Goal: Contribute content: Add original content to the website for others to see

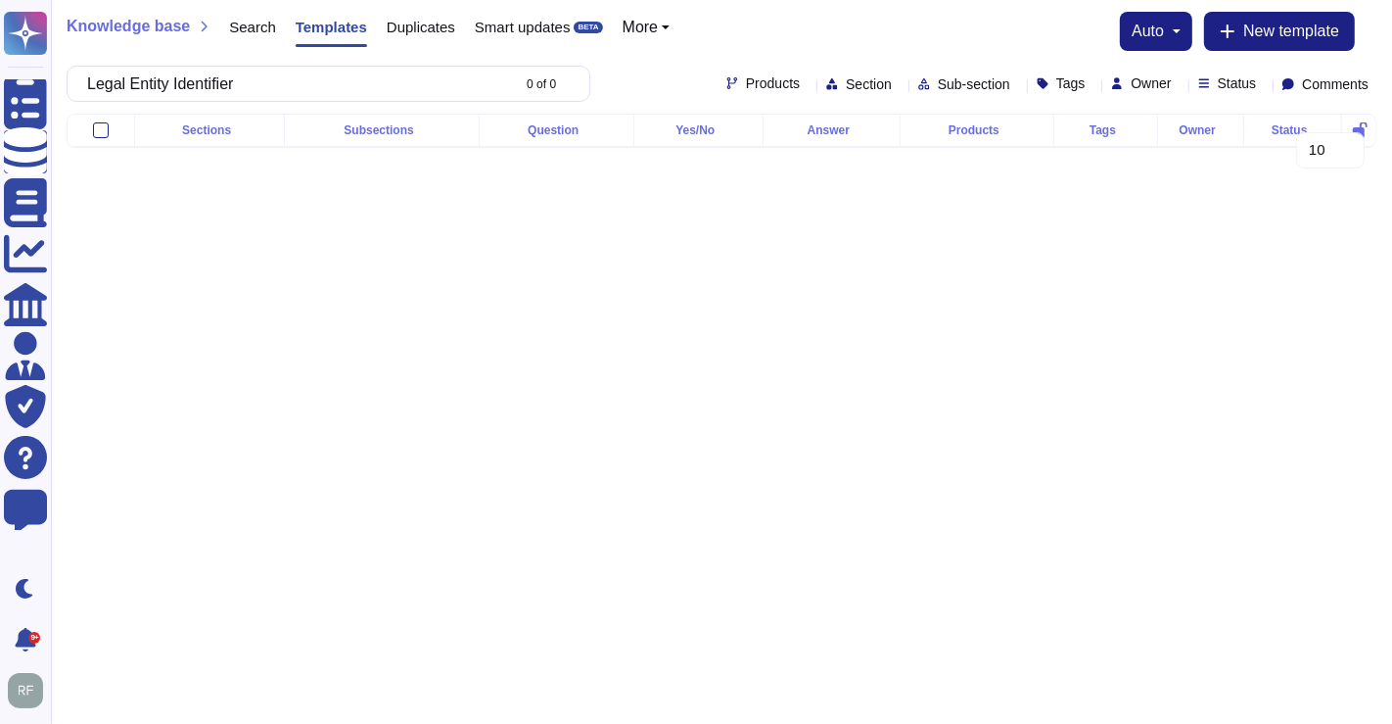
click at [201, 78] on input "Legal Entity Identifier" at bounding box center [293, 84] width 432 height 34
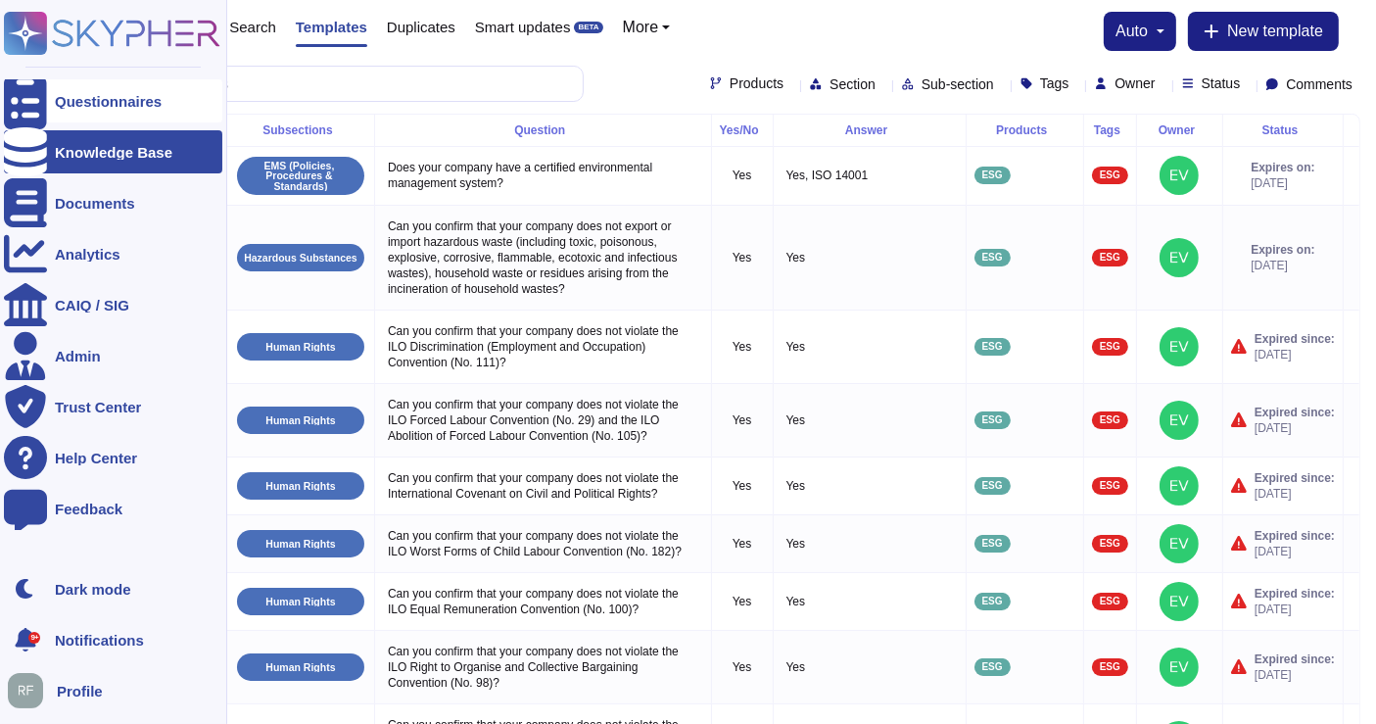
click at [36, 93] on icon at bounding box center [25, 101] width 43 height 58
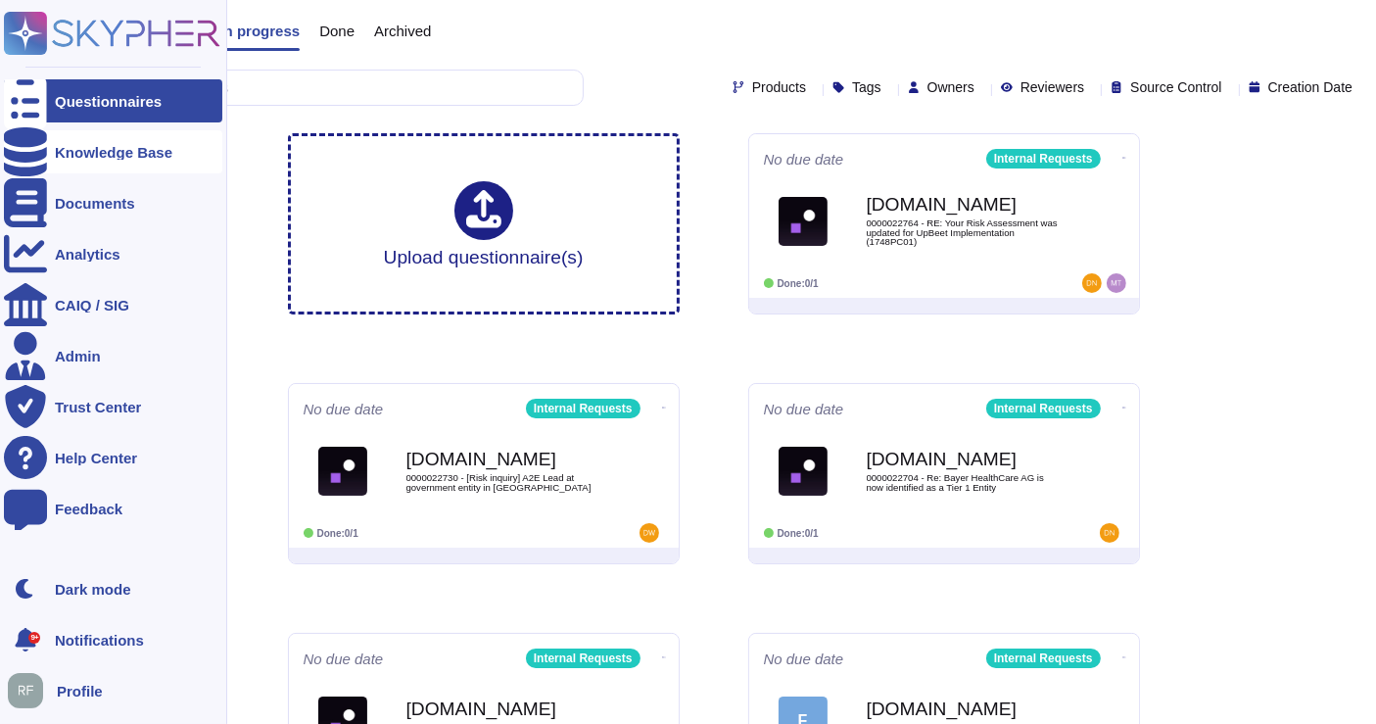
click at [87, 149] on div "Knowledge Base" at bounding box center [114, 152] width 118 height 15
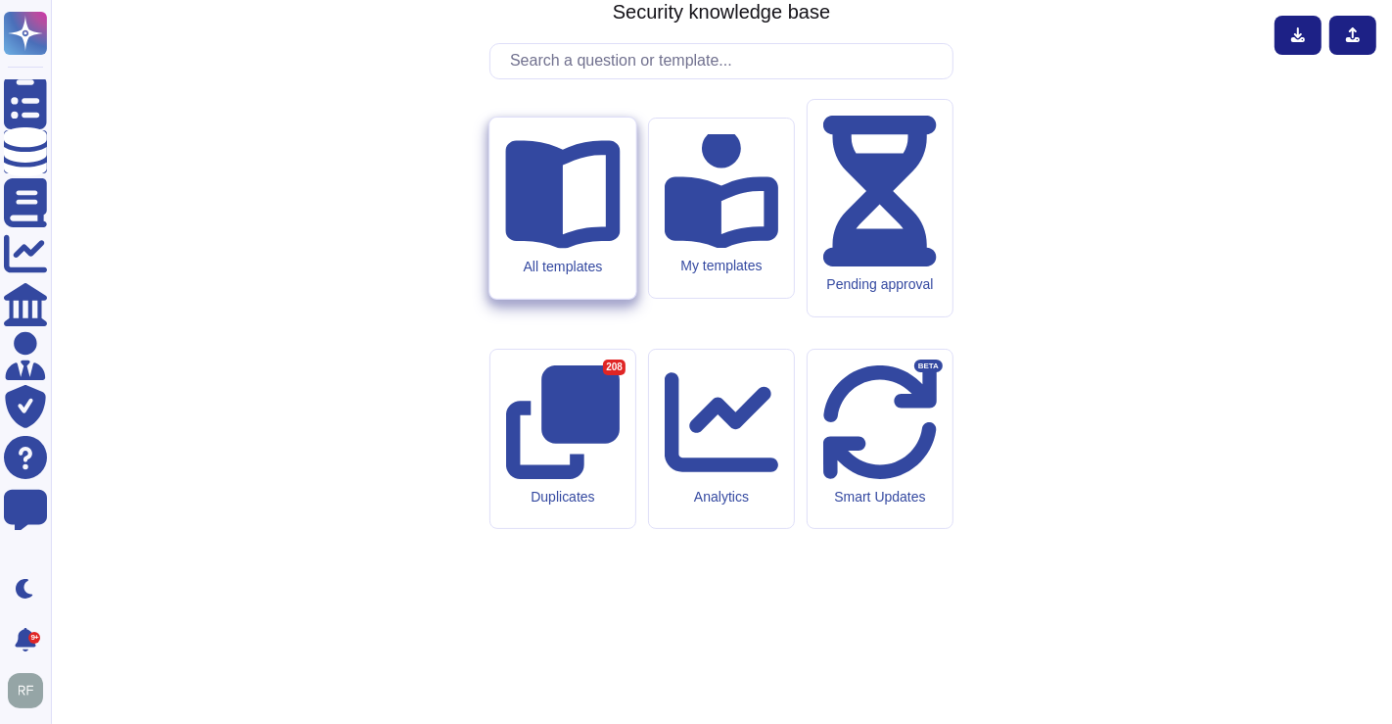
click at [568, 248] on icon at bounding box center [562, 190] width 115 height 115
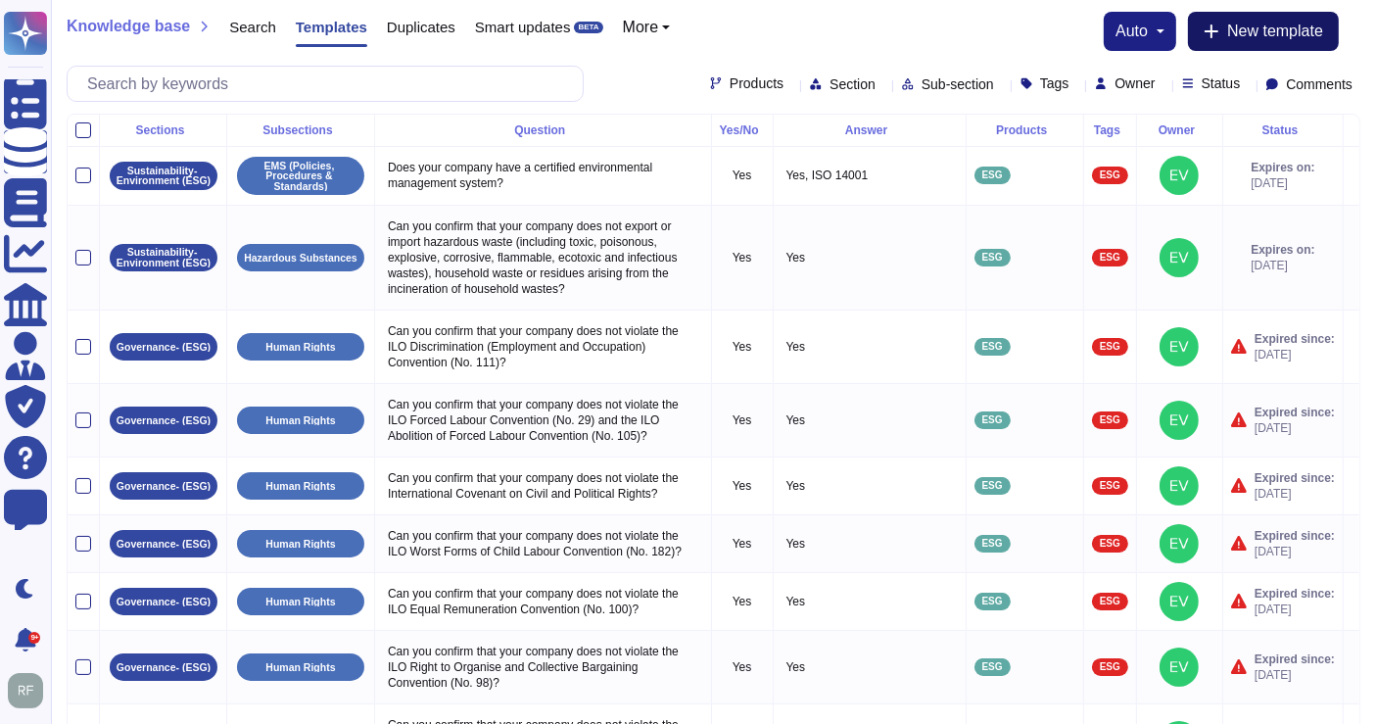
click at [1280, 35] on span "New template" at bounding box center [1275, 32] width 96 height 16
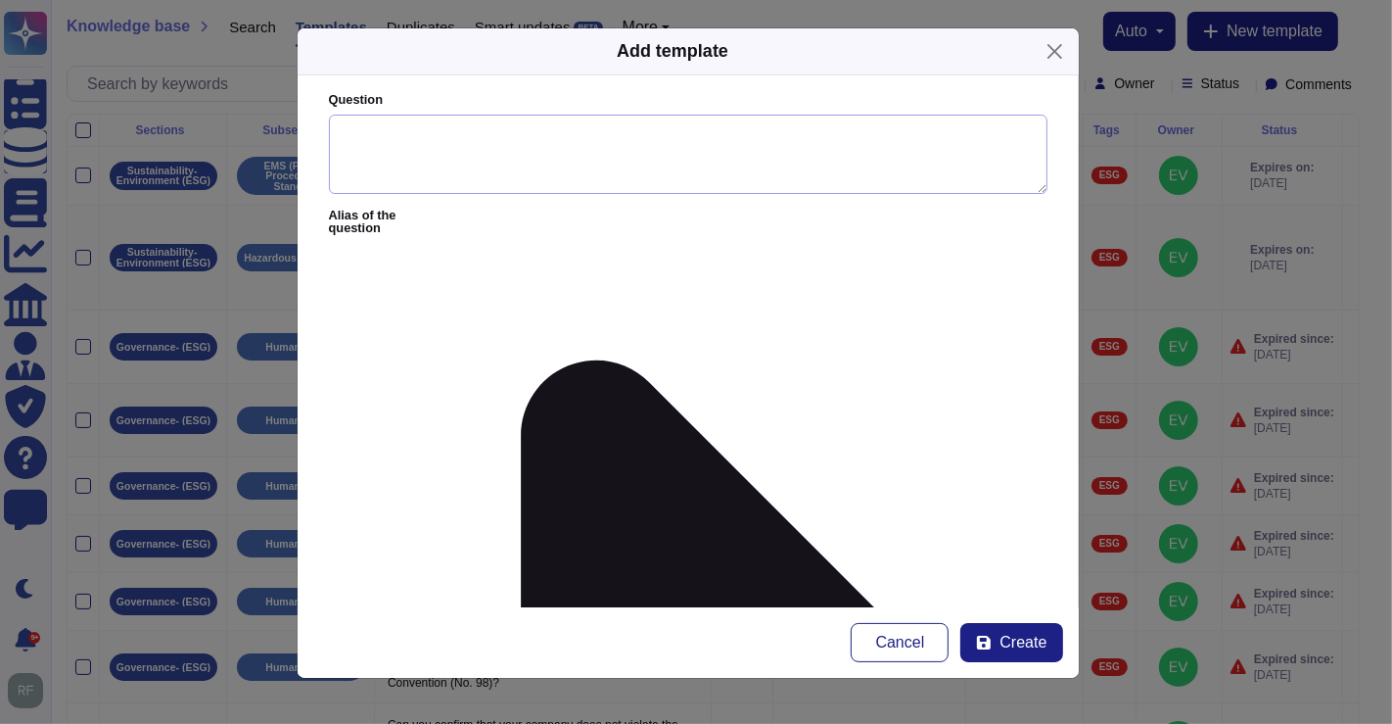
click at [401, 138] on textarea "Question" at bounding box center [688, 155] width 719 height 80
paste textarea "LEI code (Legal Entity Identifier)"
type textarea "What is your company's LEI code (Legal Entity Identifier)?"
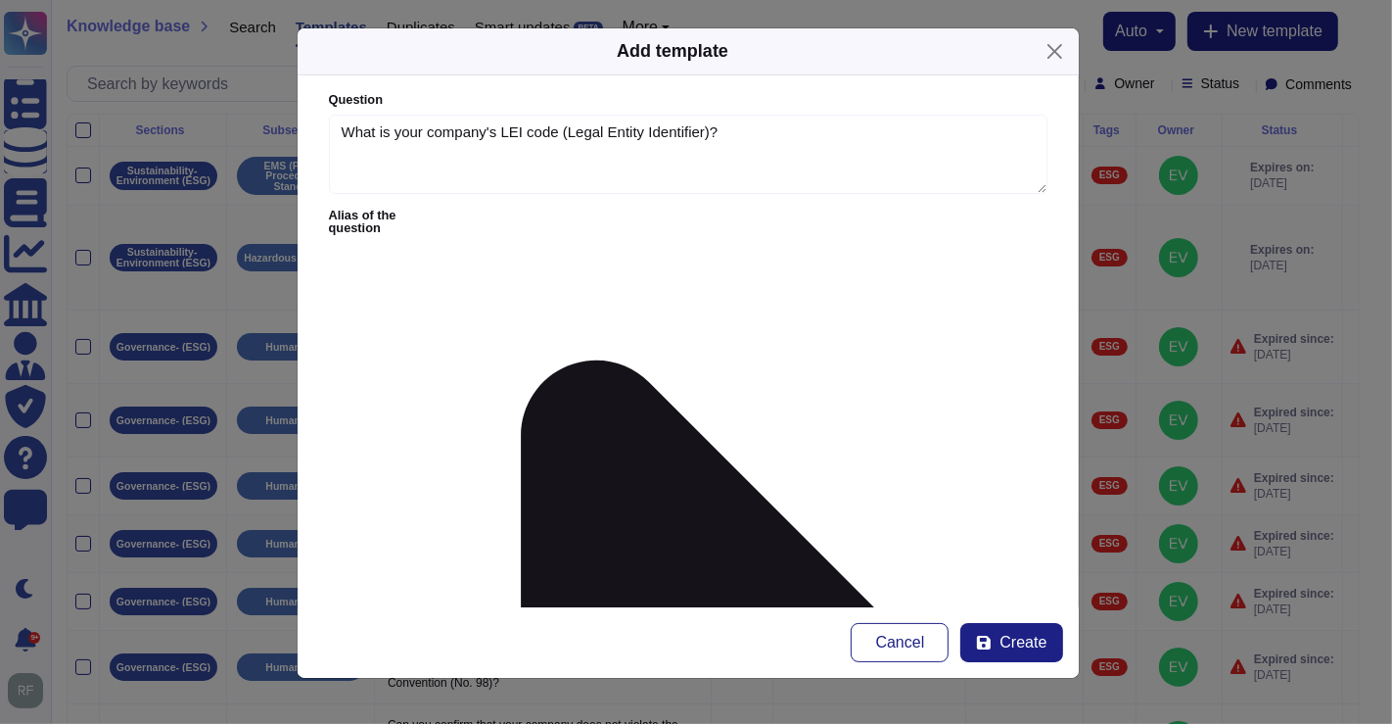
paste textarea "LEI code (Legal Entity Identifier)"
paste textarea "[URL][DOMAIN_NAME]"
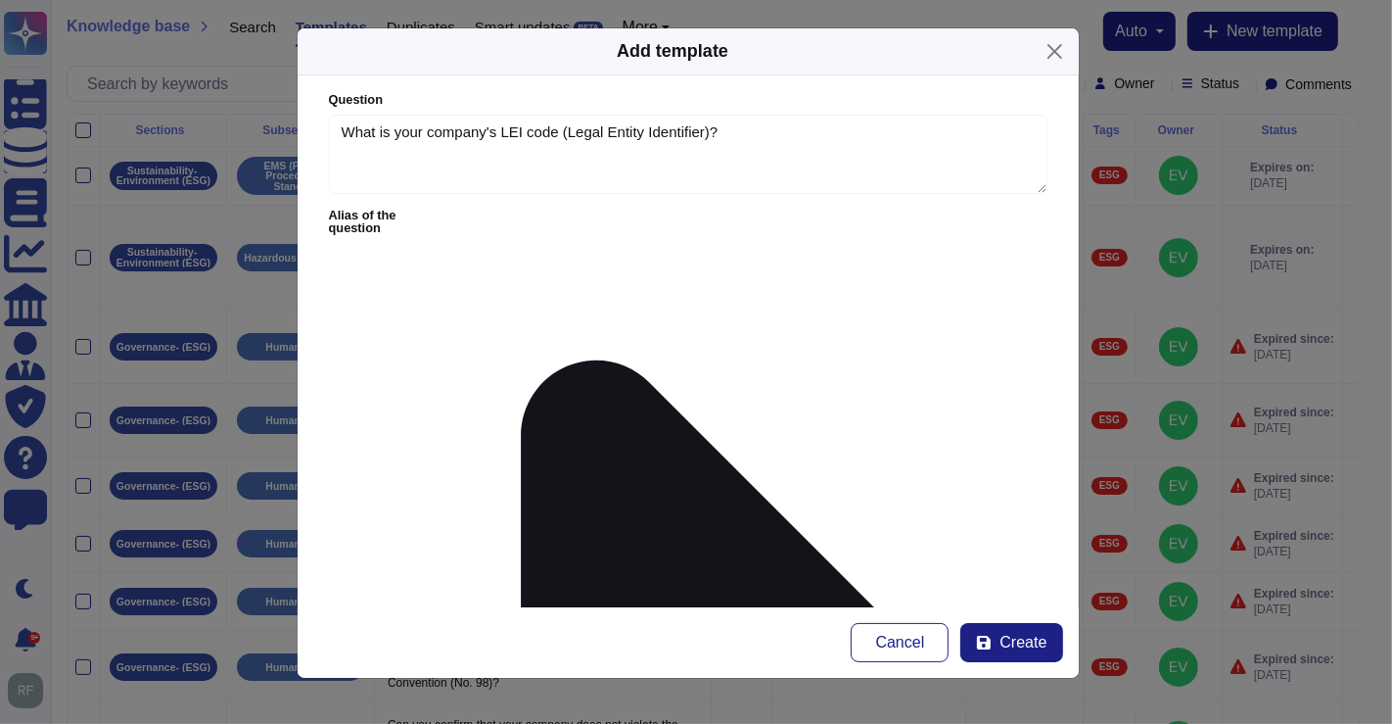
drag, startPoint x: 722, startPoint y: 322, endPoint x: 585, endPoint y: 319, distance: 137.1
type textarea "Guidance: Search this website to see if a LEI has been established: [URL][DOMAI…"
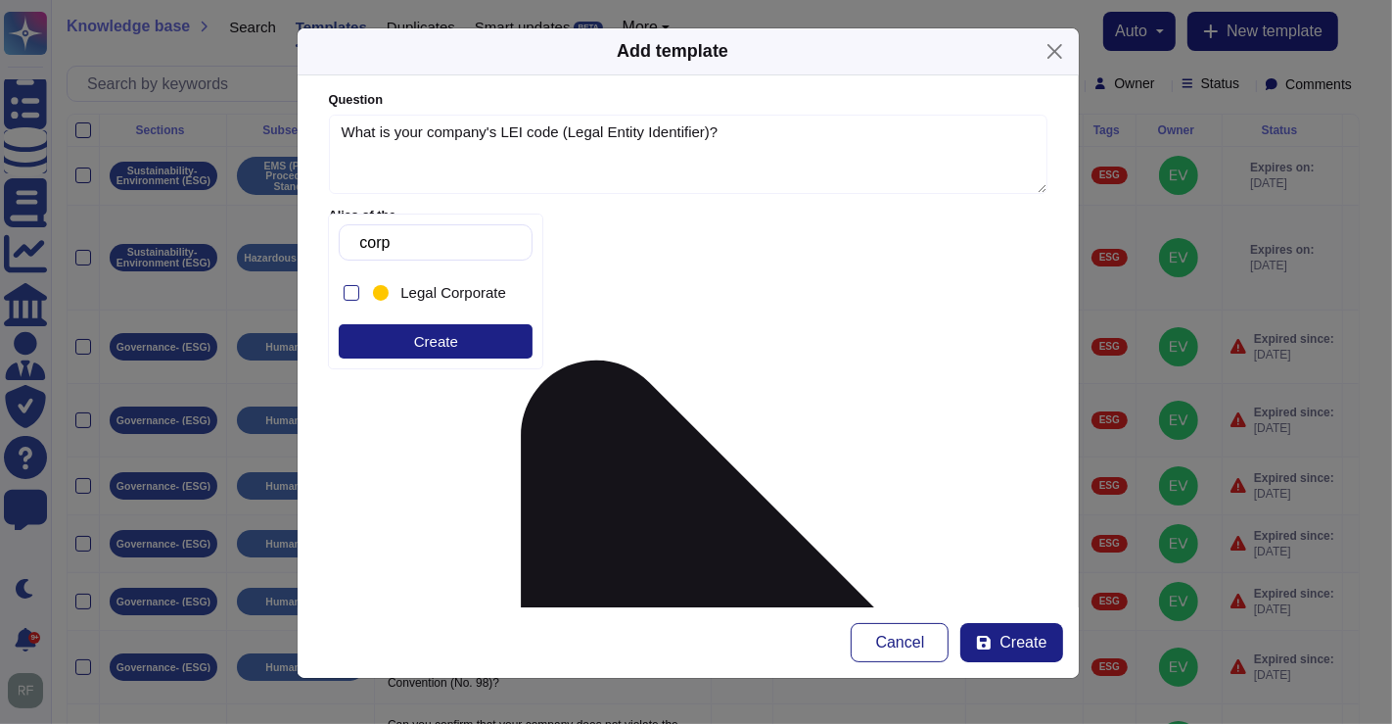
type input "corpo"
click at [357, 289] on div at bounding box center [352, 293] width 16 height 16
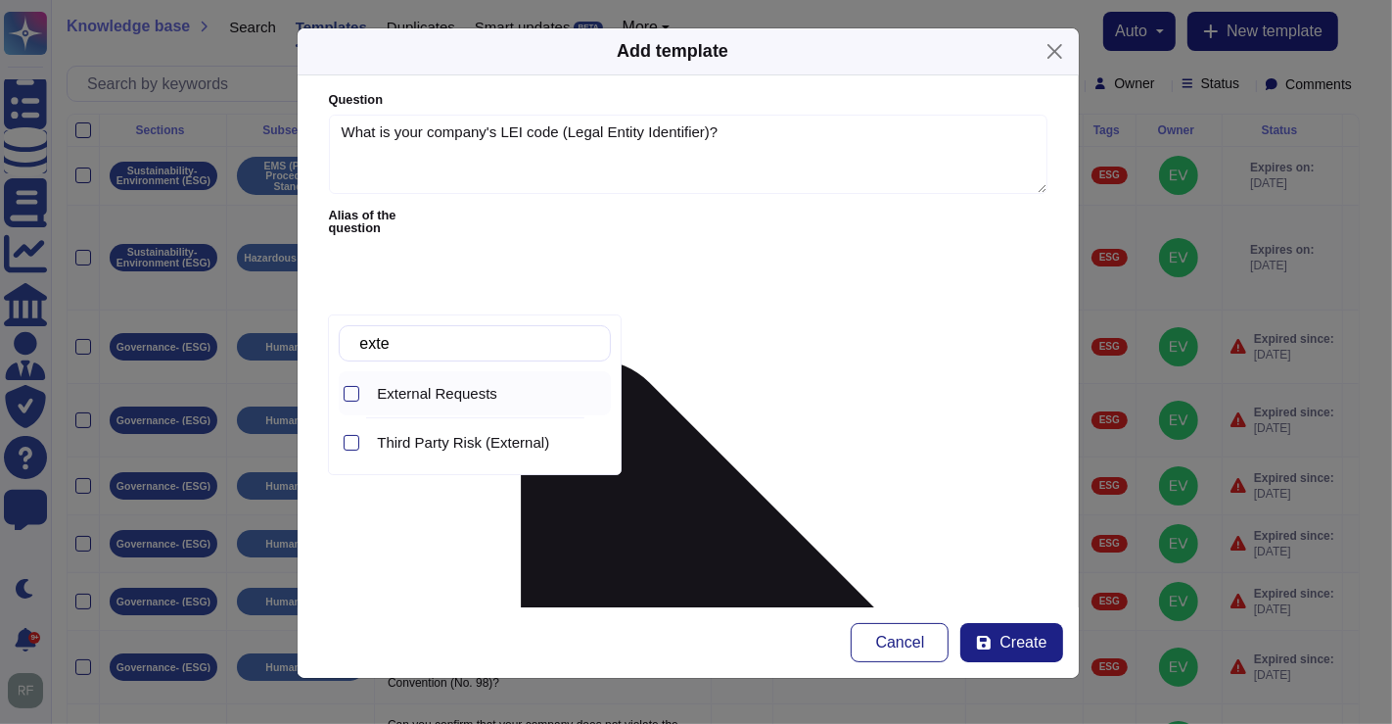
type input "exter"
click at [398, 392] on span "External Requests" at bounding box center [437, 394] width 120 height 18
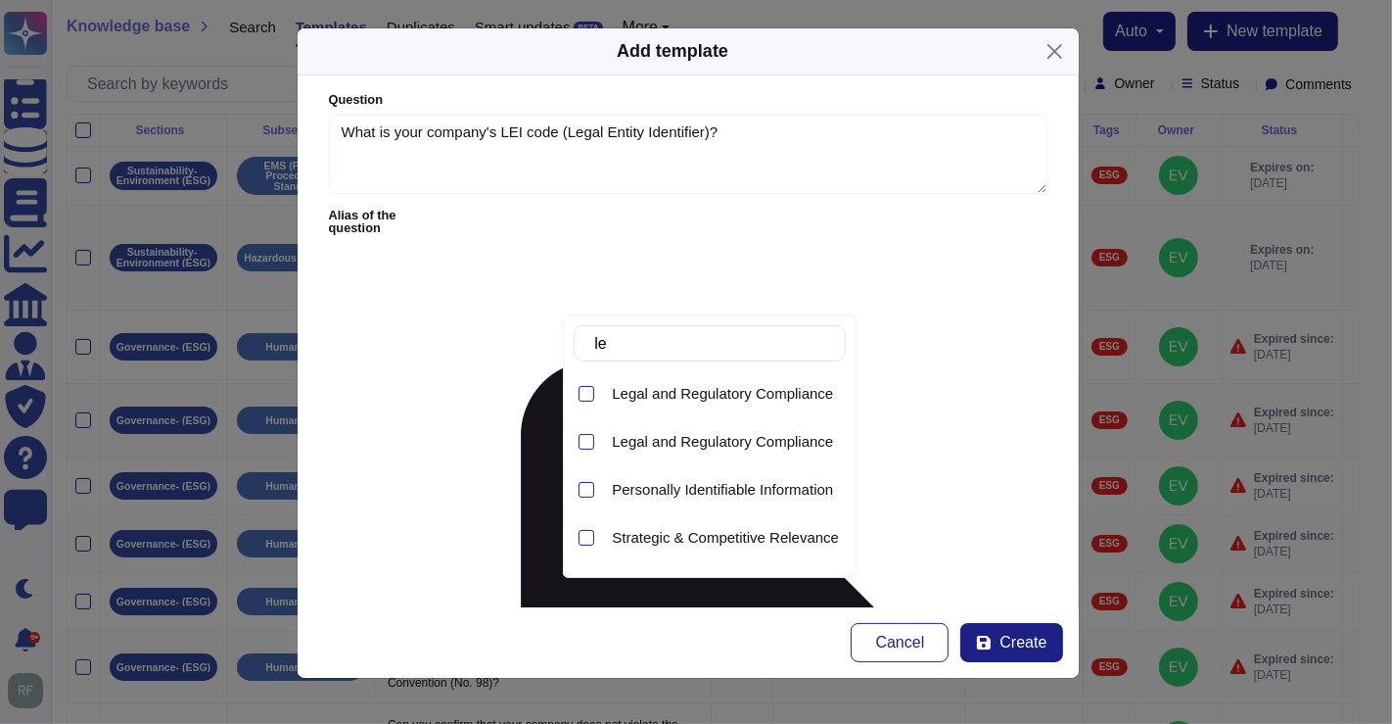
type input "l"
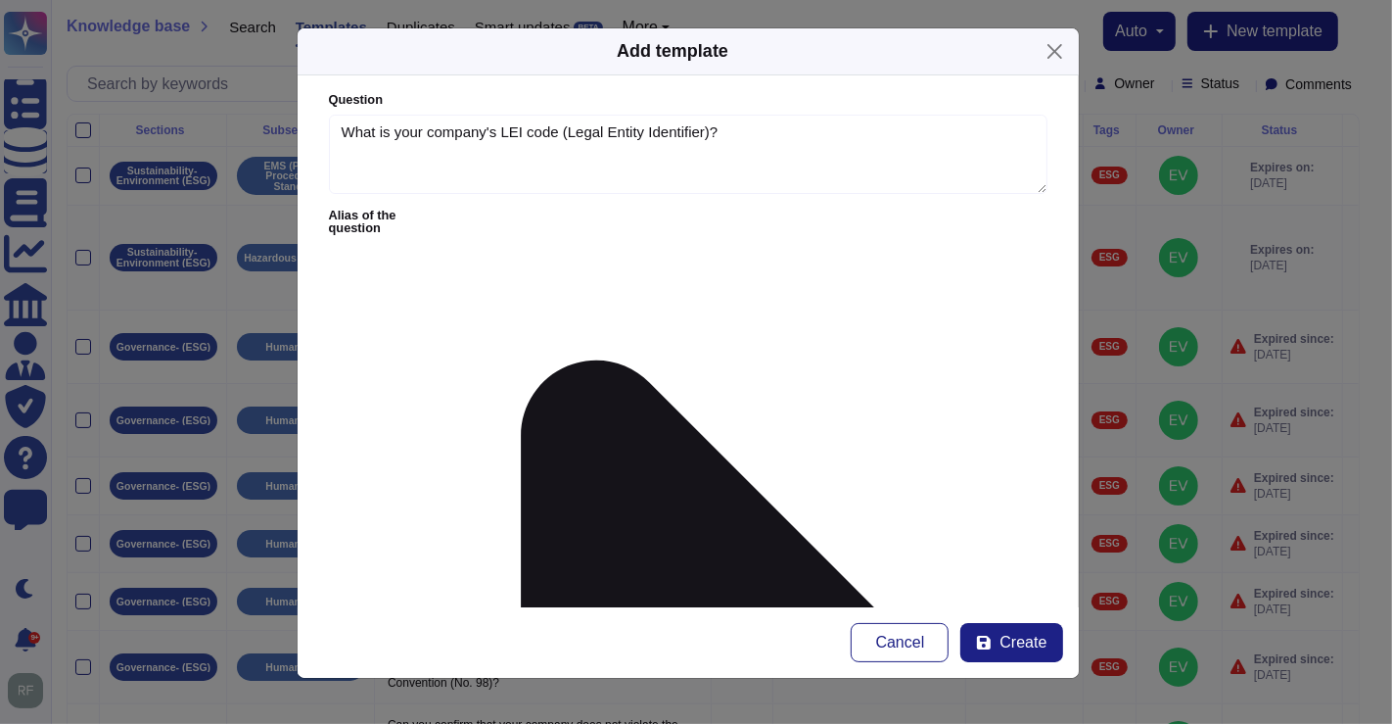
click at [823, 390] on div at bounding box center [822, 391] width 16 height 16
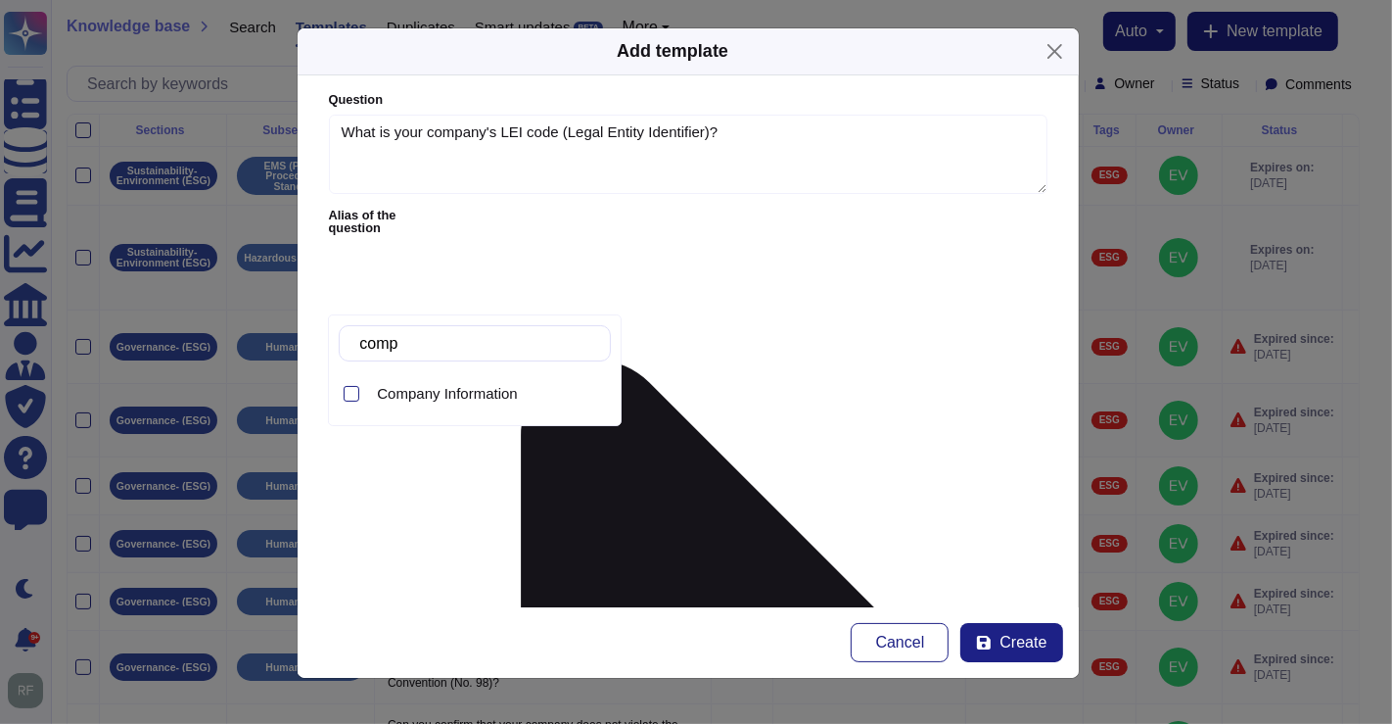
type input "compa"
click at [445, 387] on span "Company Information" at bounding box center [447, 394] width 140 height 18
click at [744, 449] on form "Question What is your company's LEI code (Legal Entity Identifier)? Alias of th…" at bounding box center [688, 341] width 781 height 532
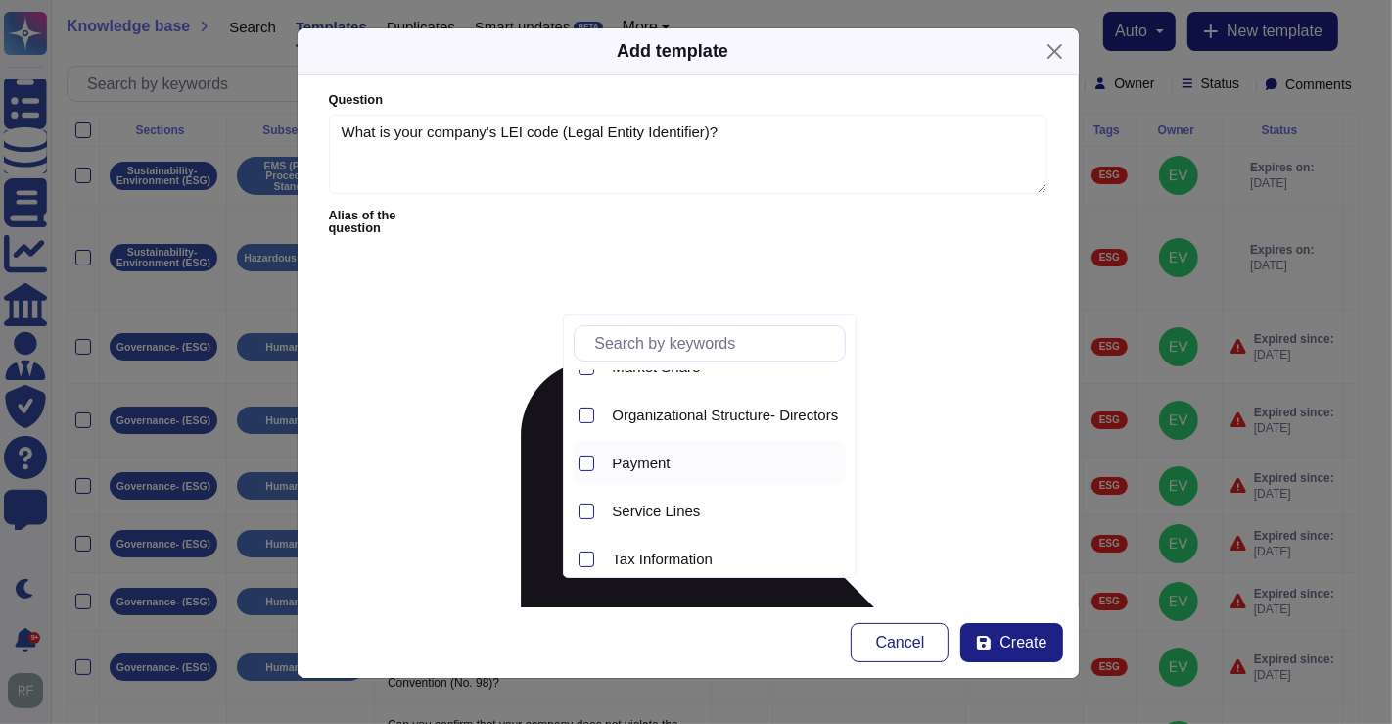
scroll to position [471, 0]
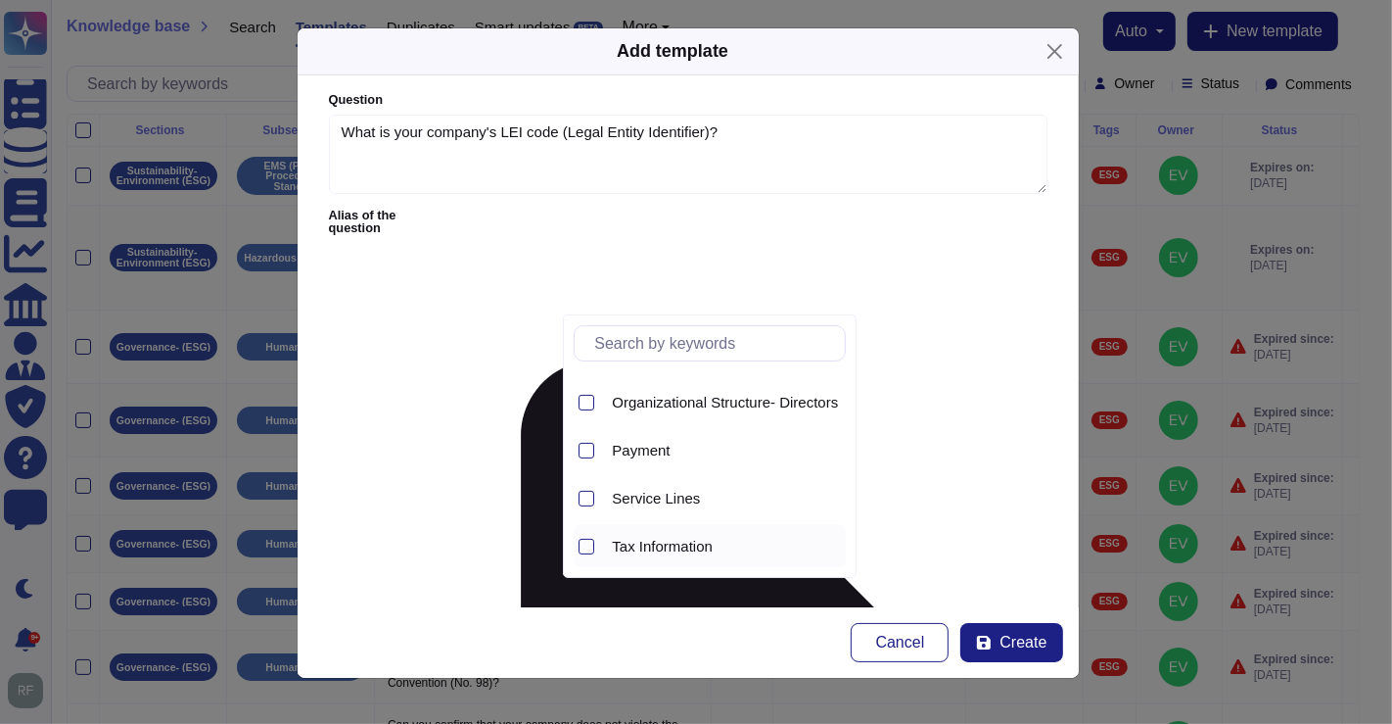
click at [669, 545] on span "Tax Information" at bounding box center [662, 547] width 101 height 18
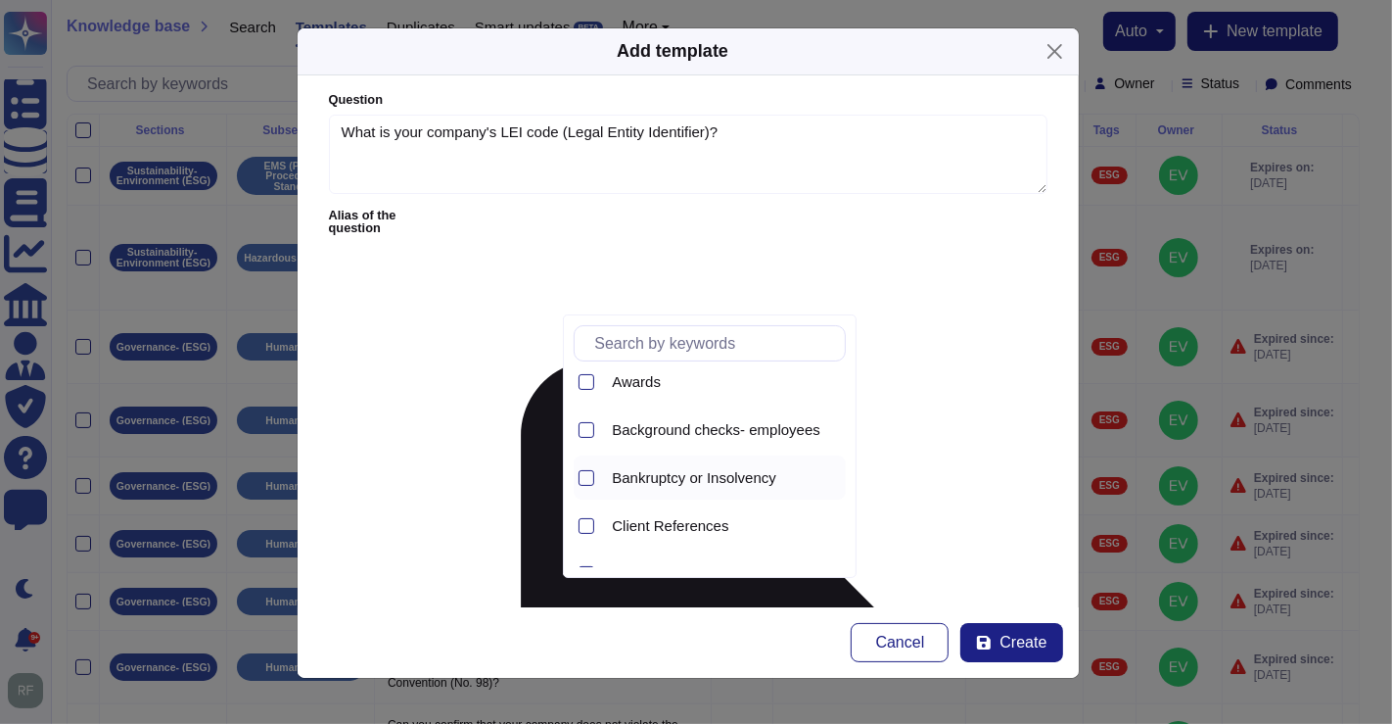
scroll to position [0, 0]
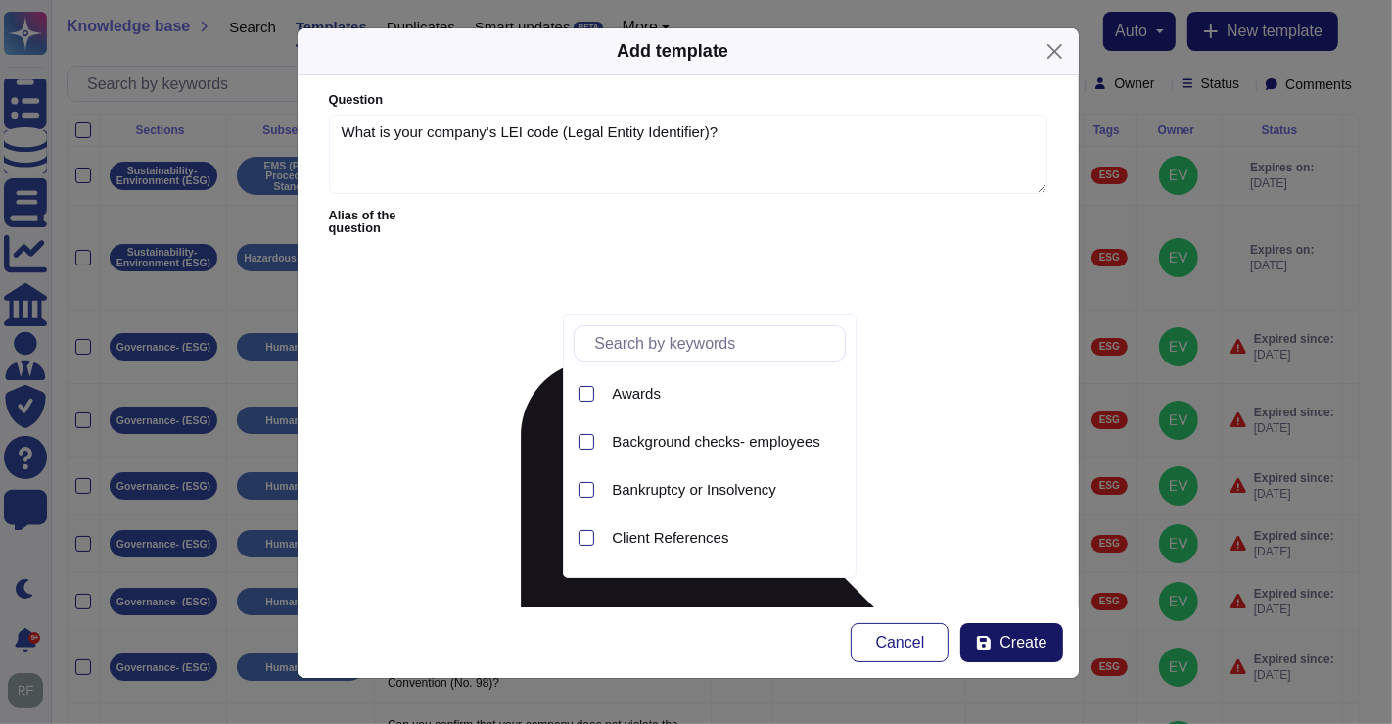
click at [987, 637] on icon at bounding box center [984, 643] width 14 height 14
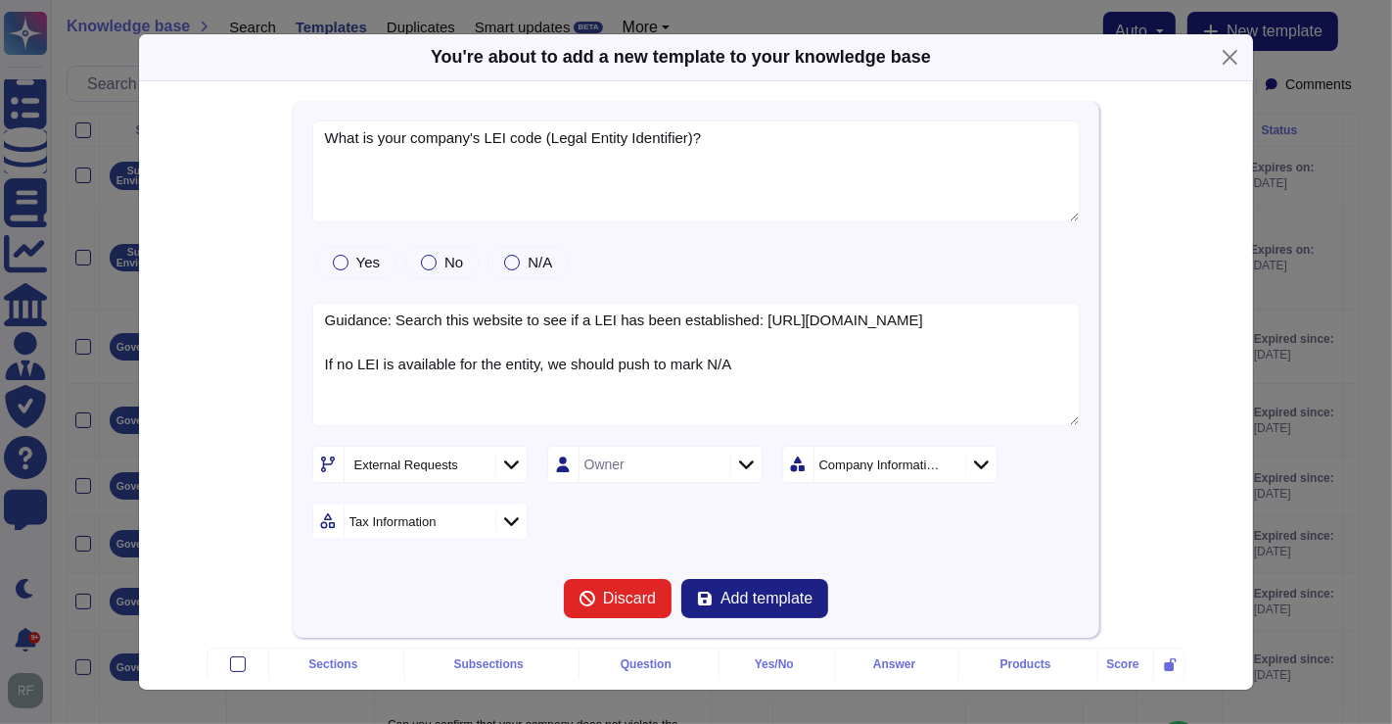
type textarea "What is your company's LEI code (Legal Entity Identifier)?"
type textarea "Guidance: Search this website to see if a LEI has been established: [URL][DOMAI…"
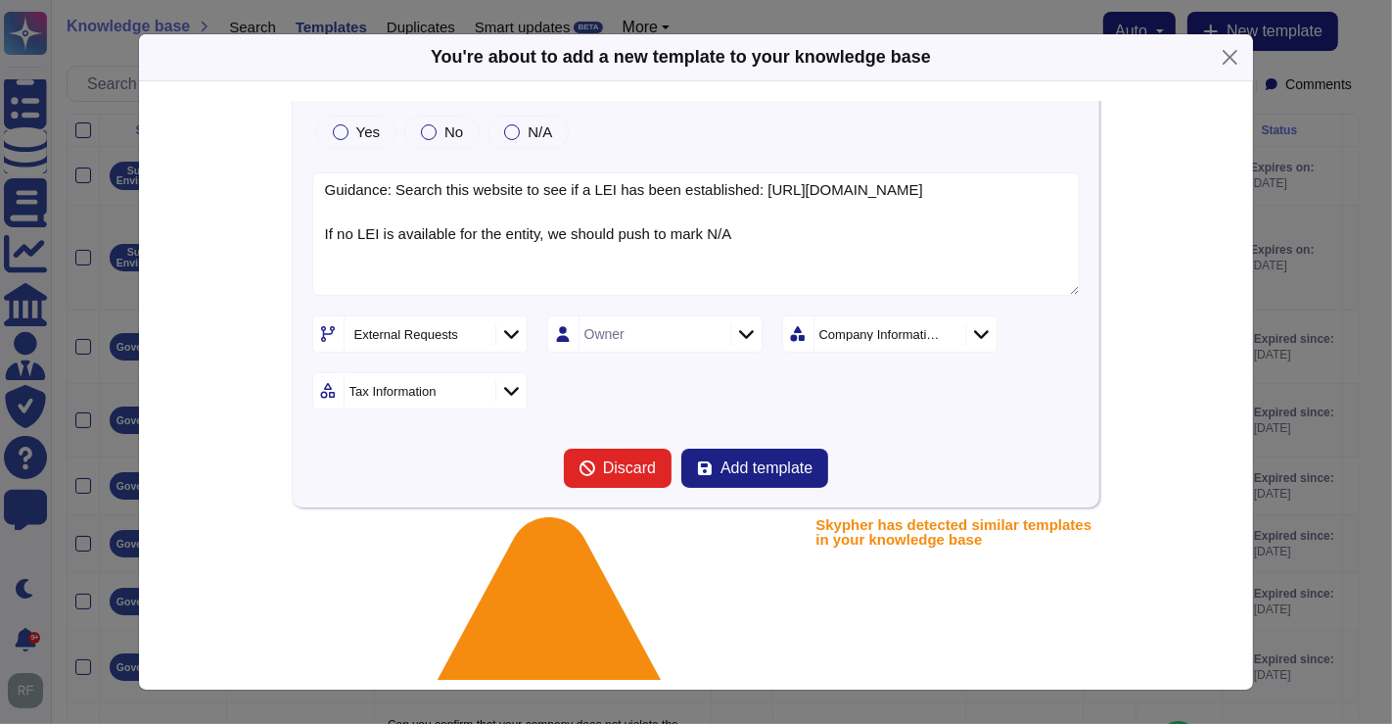
scroll to position [209, 0]
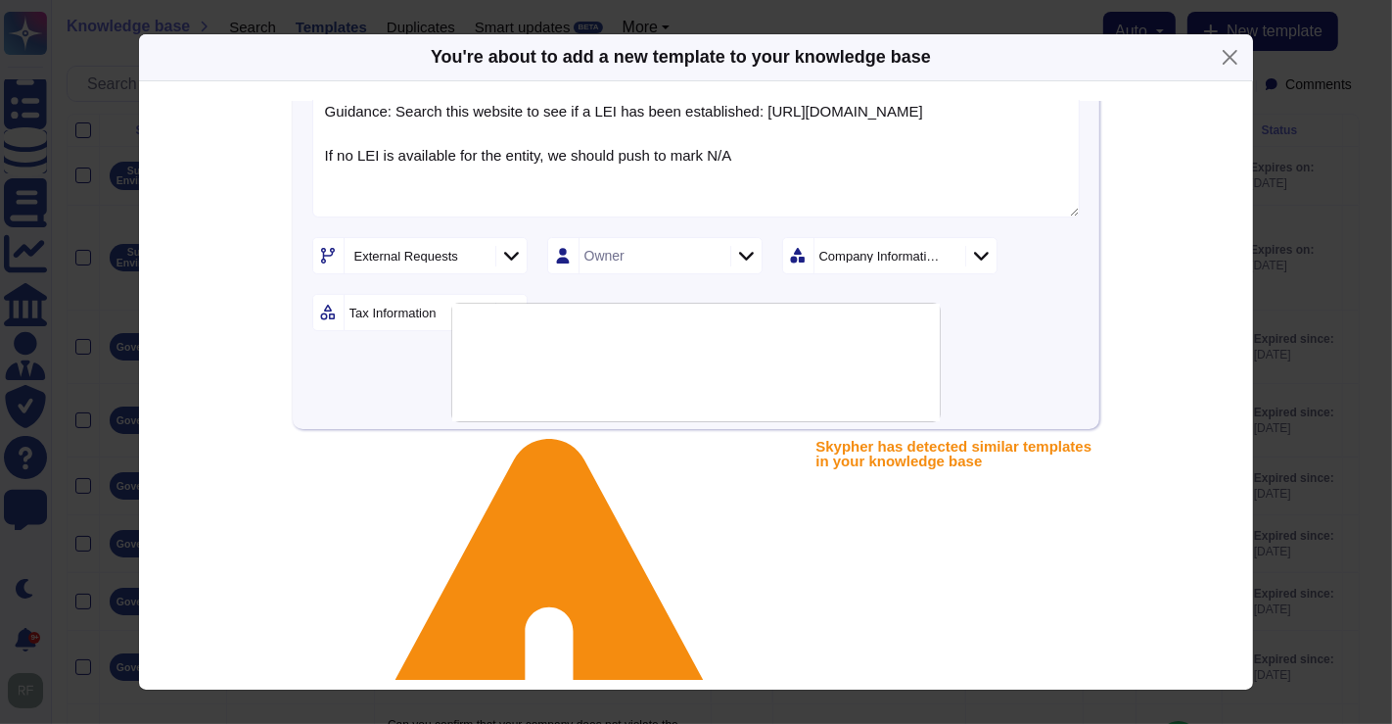
type textarea "What is your [PERSON_NAME] code?"
type textarea "M70.2 - Management consultancy activities, M70.2.2 - Business and other managem…"
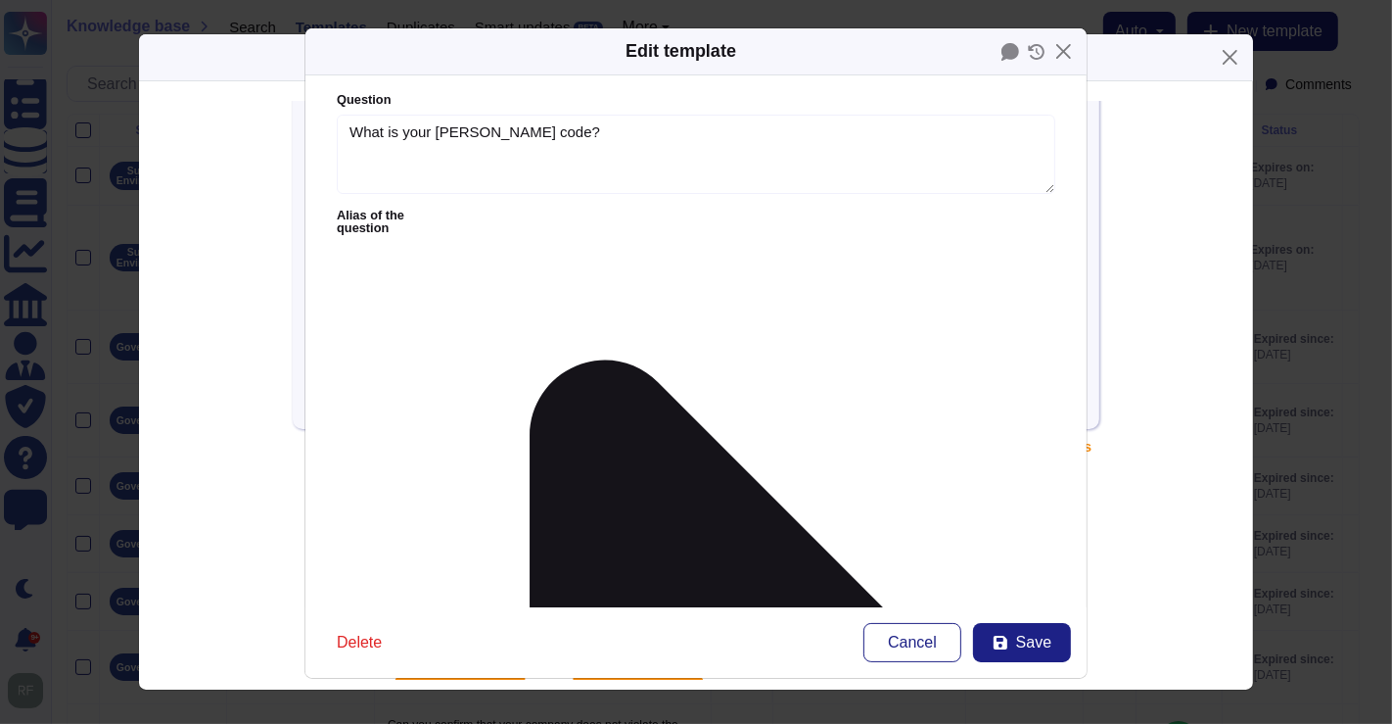
type textarea "What is your [PERSON_NAME] code?"
type textarea "M70.2 - Management consultancy activities, M70.2.2 - Business and other managem…"
click at [1065, 51] on button "Close" at bounding box center [1064, 51] width 30 height 30
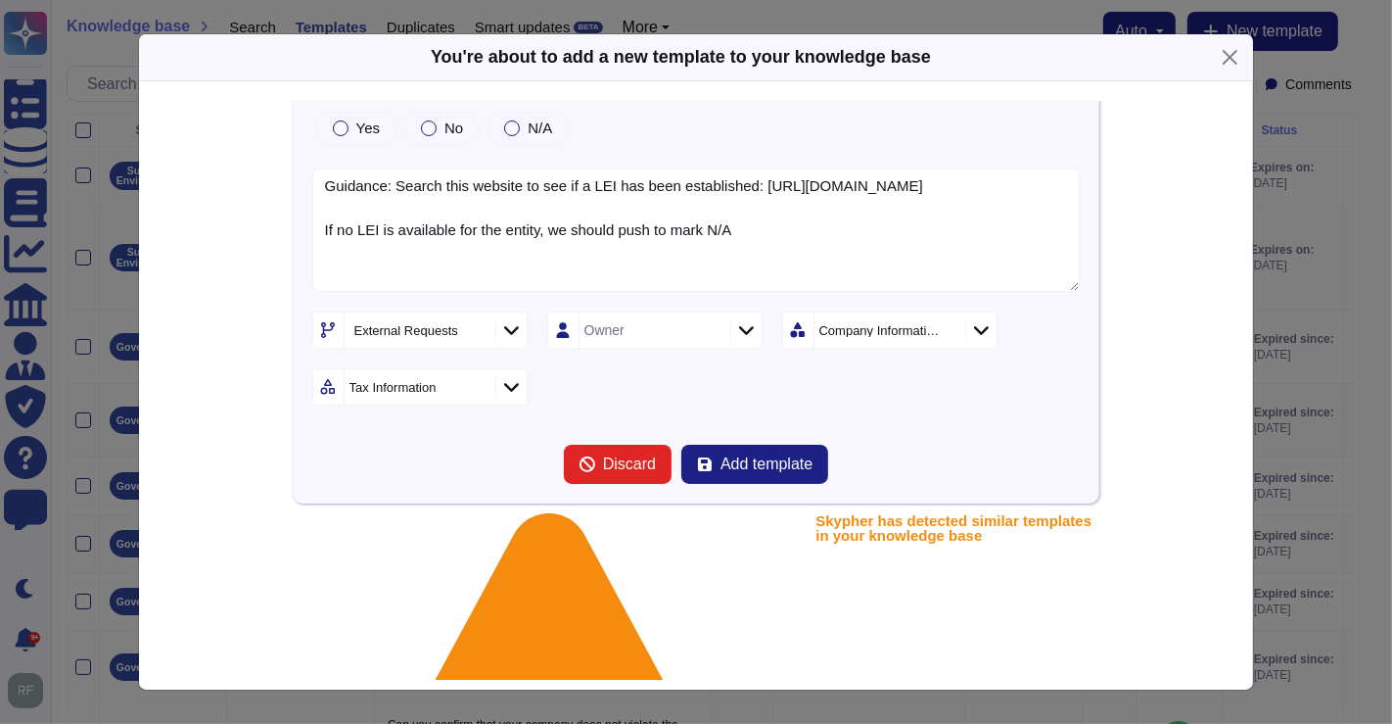
scroll to position [100, 0]
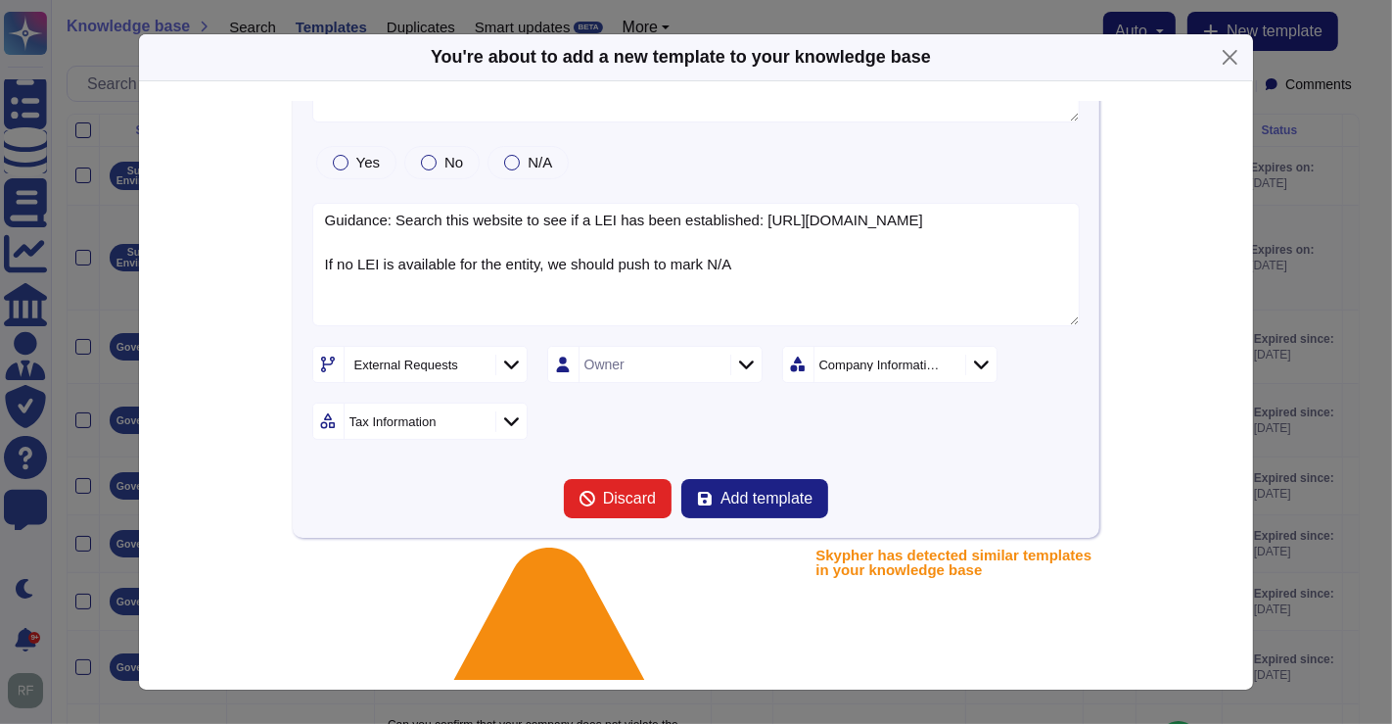
click at [878, 364] on div "Company Information" at bounding box center [880, 364] width 121 height 13
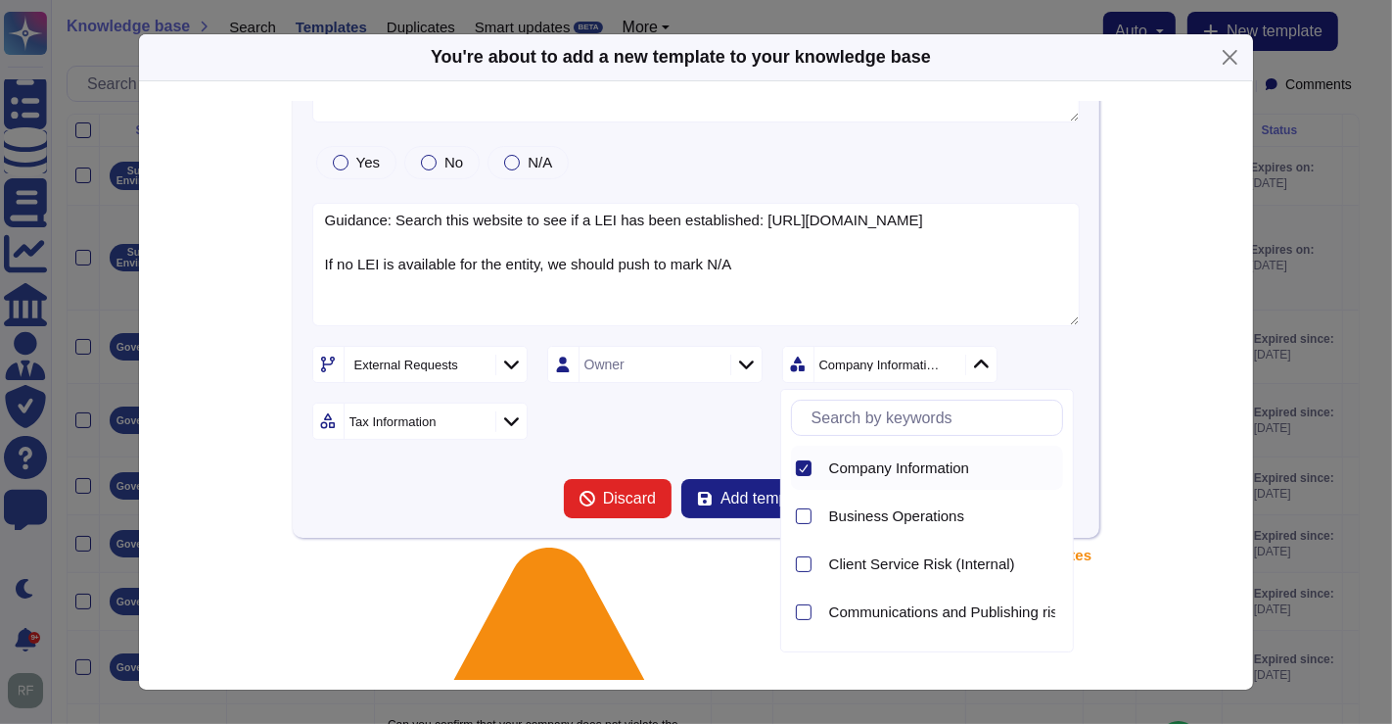
click at [804, 465] on icon at bounding box center [804, 468] width 10 height 10
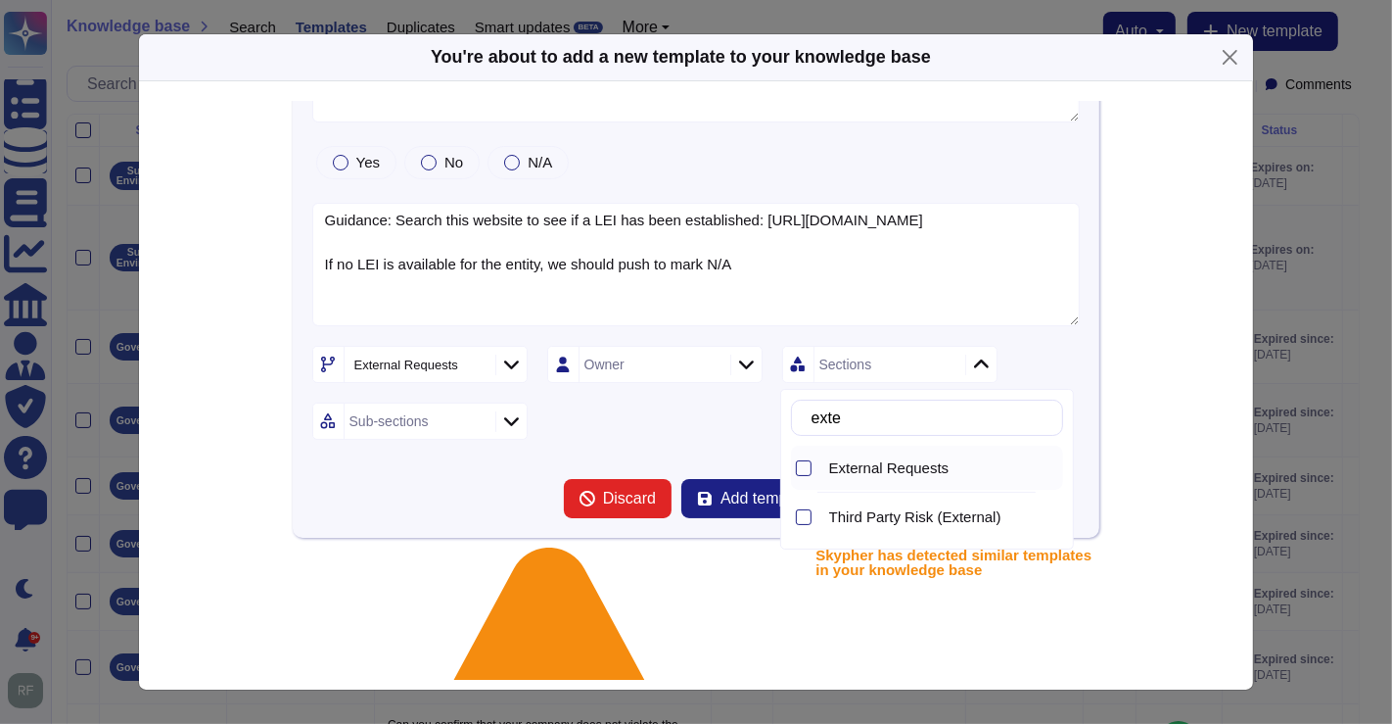
type input "exter"
click at [850, 465] on span "External Requests" at bounding box center [889, 468] width 120 height 18
click at [394, 425] on div "Sub-sections" at bounding box center [389, 421] width 79 height 14
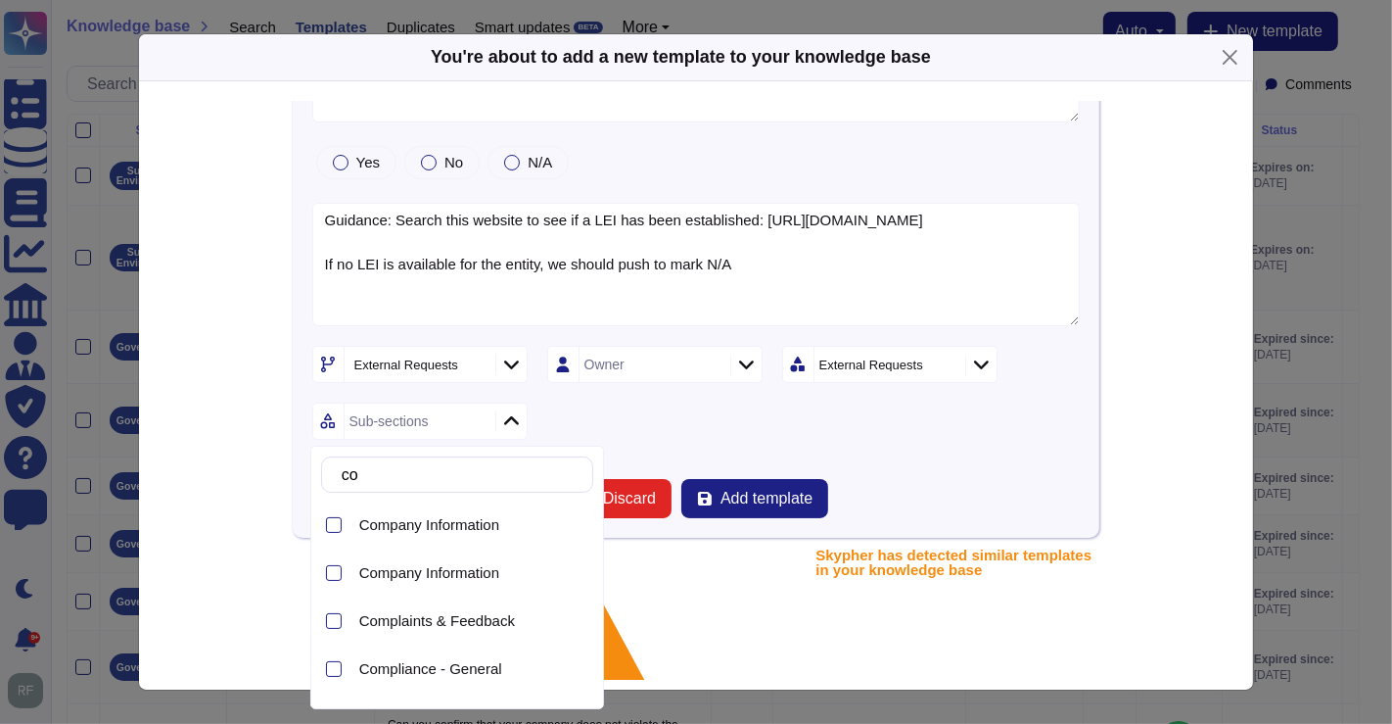
type input "com"
click at [427, 527] on span "Company Information" at bounding box center [429, 525] width 140 height 18
click at [683, 420] on div "External Requests Owner External Requests Company Information" at bounding box center [696, 393] width 769 height 94
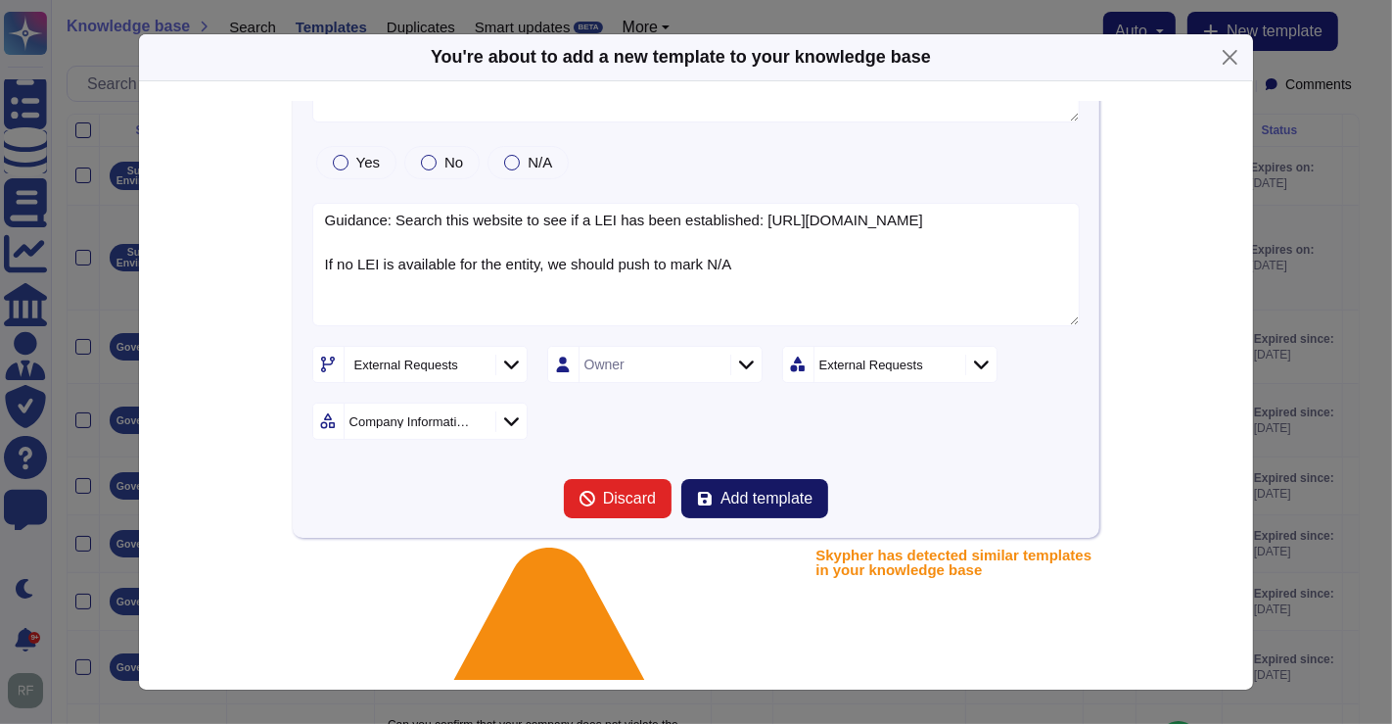
click at [750, 500] on span "Add template" at bounding box center [767, 499] width 92 height 16
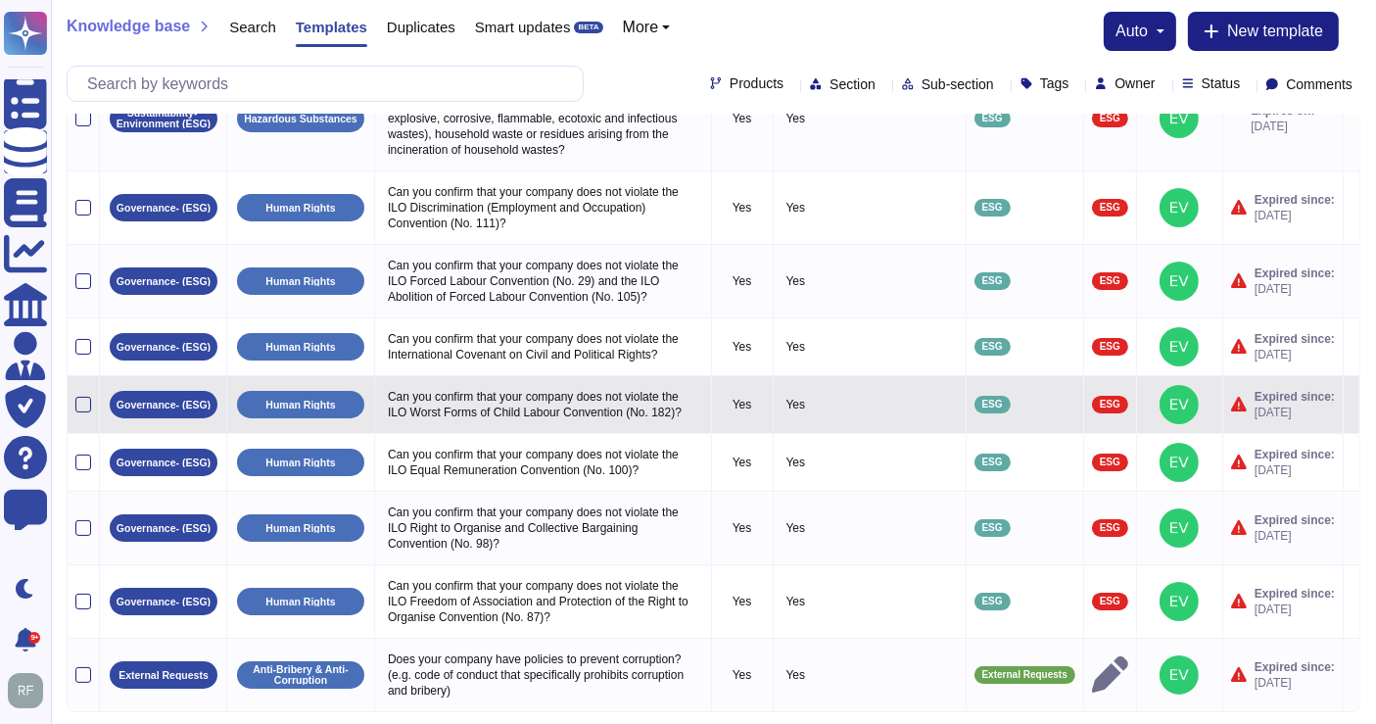
scroll to position [202, 0]
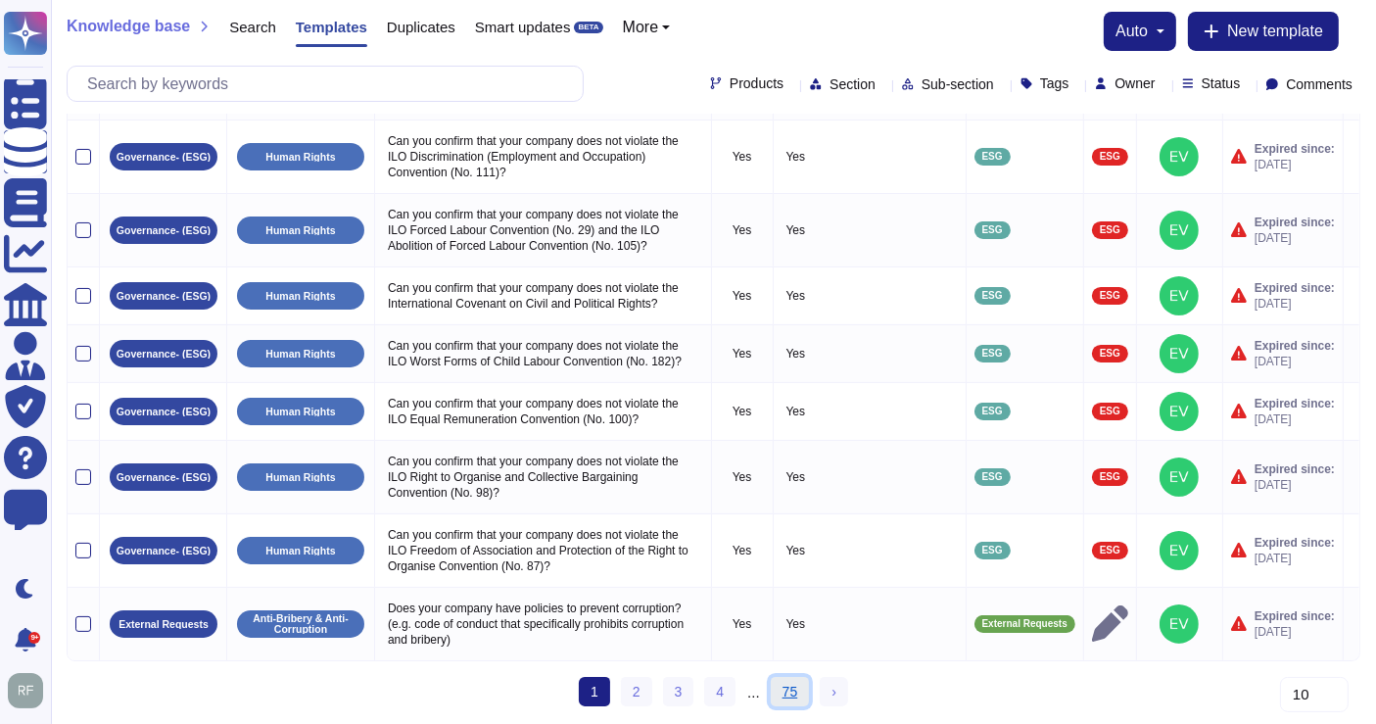
click at [791, 683] on link "75" at bounding box center [790, 691] width 39 height 29
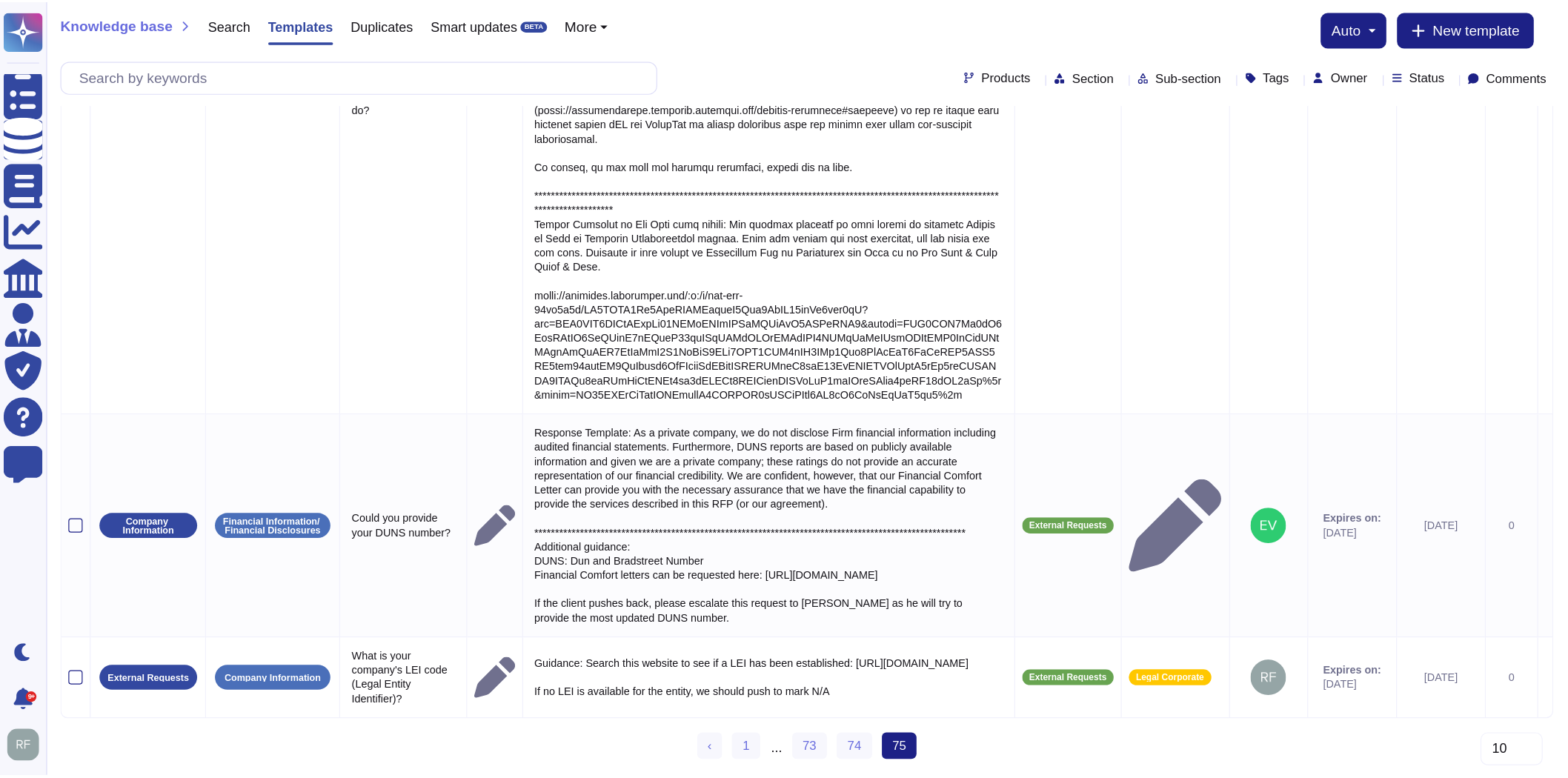
scroll to position [565, 0]
